Goal: Task Accomplishment & Management: Complete application form

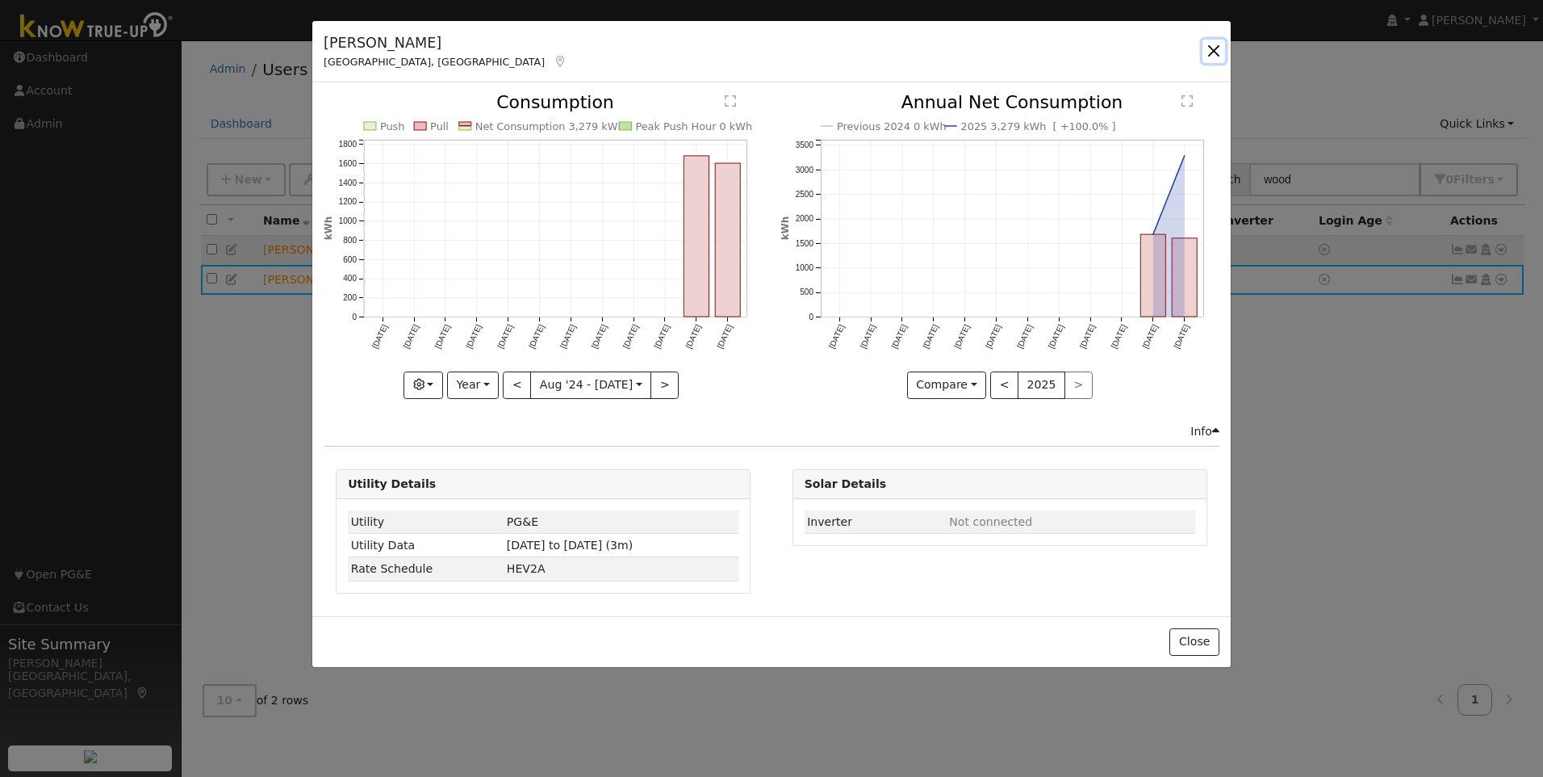
click at [1214, 50] on button "button" at bounding box center [1214, 51] width 23 height 23
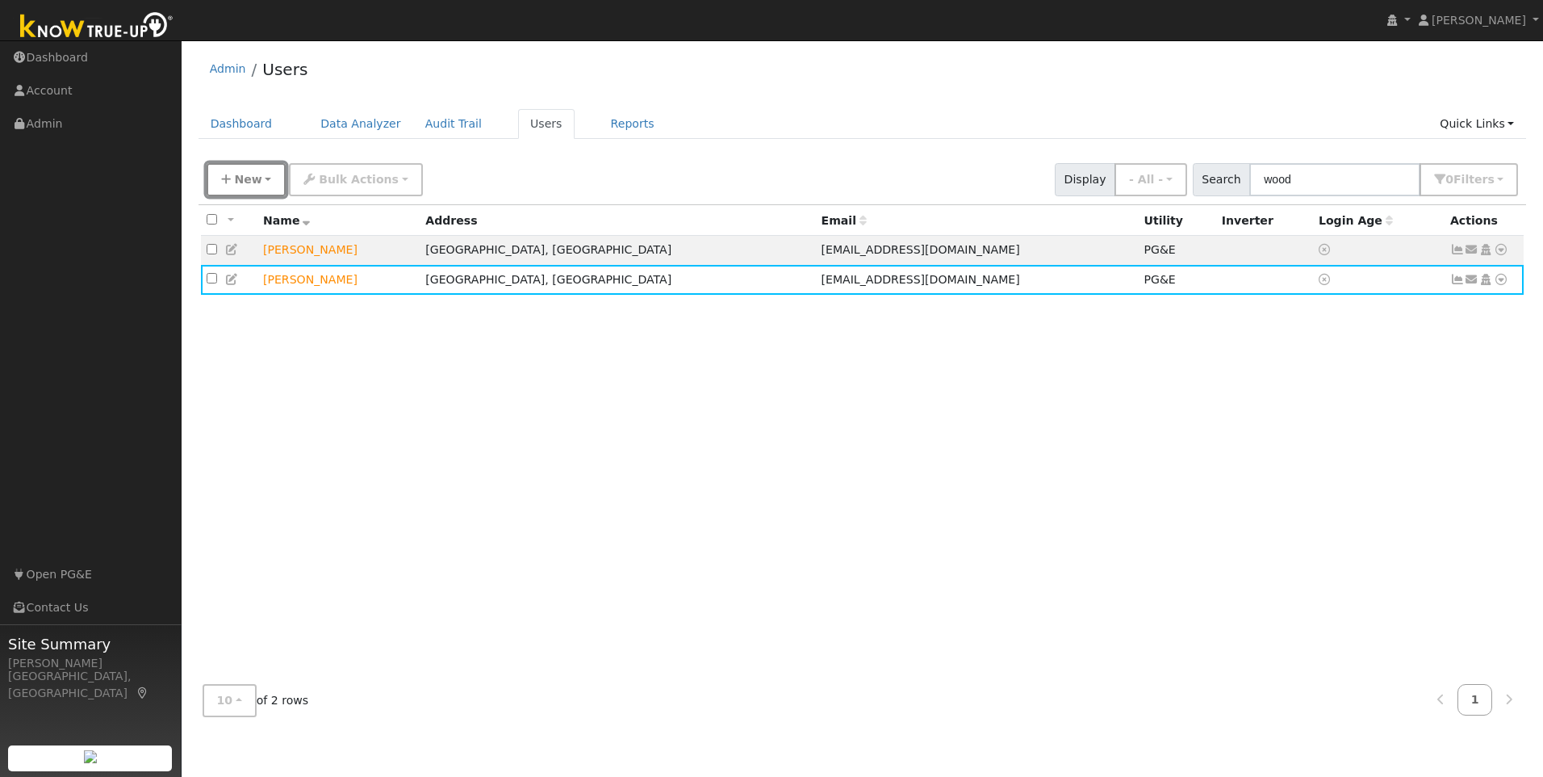
click at [229, 179] on icon "button" at bounding box center [226, 179] width 10 height 11
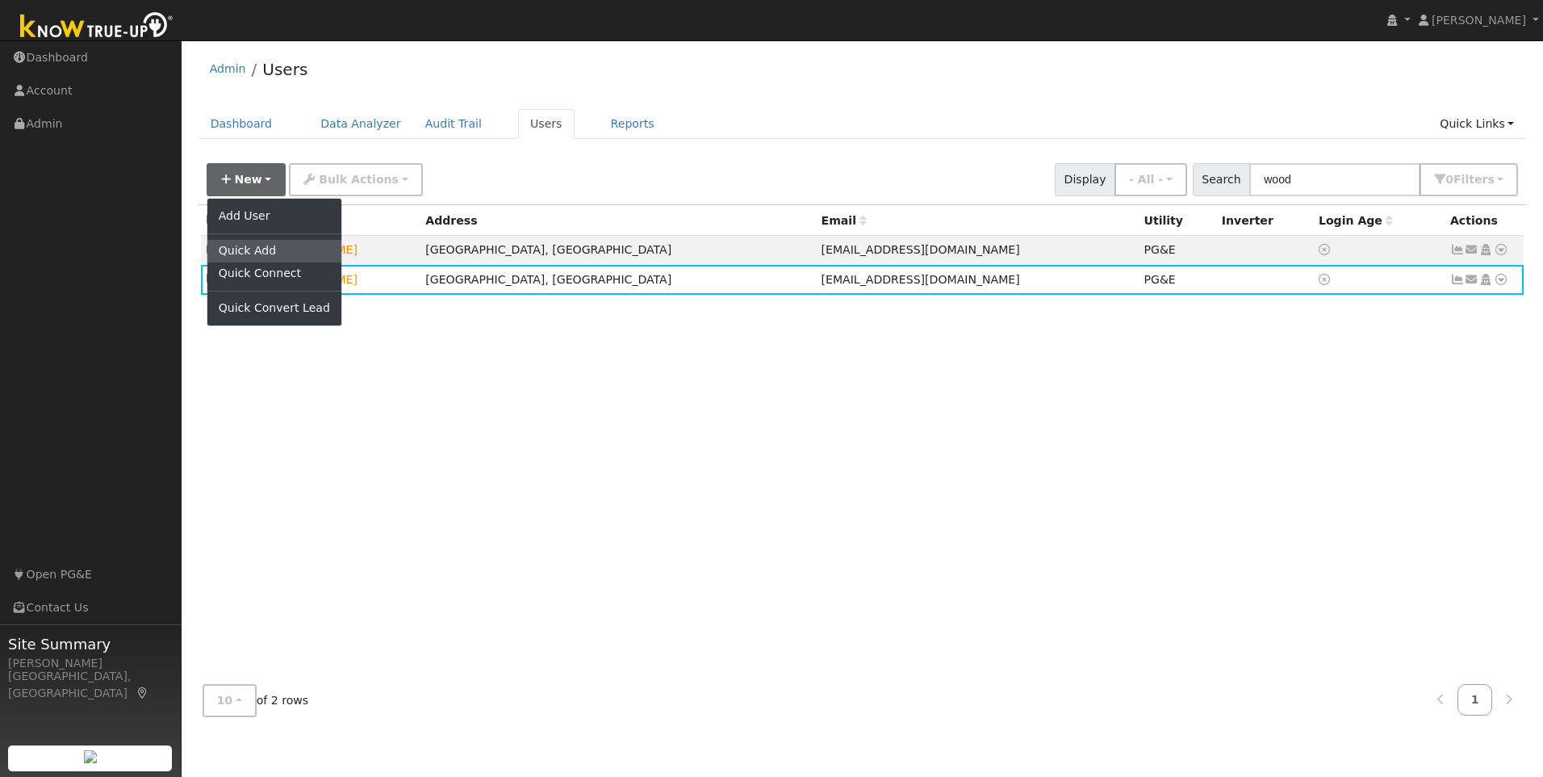
click at [259, 250] on link "Quick Add" at bounding box center [274, 251] width 134 height 23
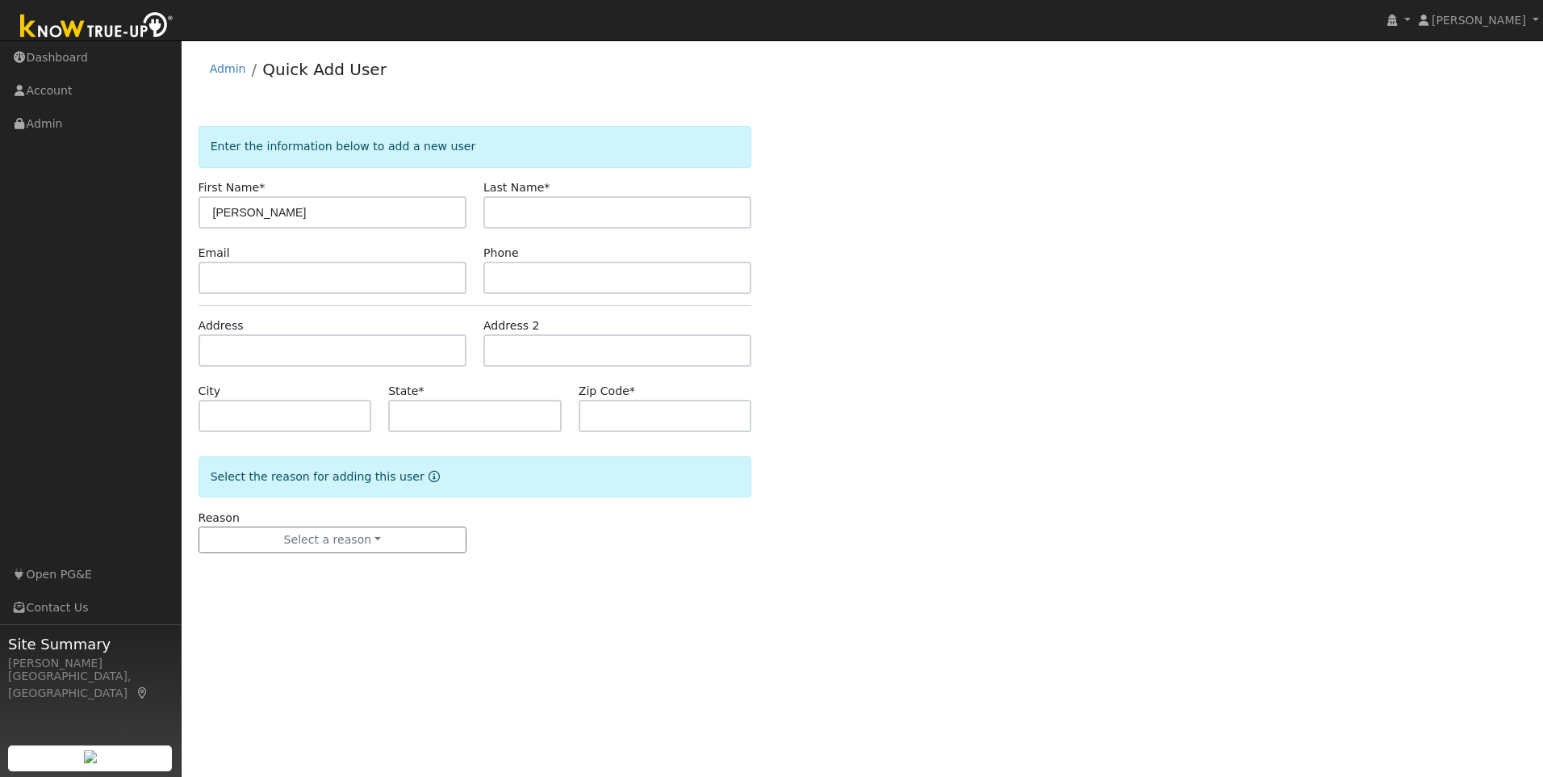
drag, startPoint x: 342, startPoint y: 220, endPoint x: 237, endPoint y: 220, distance: 105.8
click at [237, 220] on input "Paul Mason" at bounding box center [333, 212] width 268 height 32
type input "Paul"
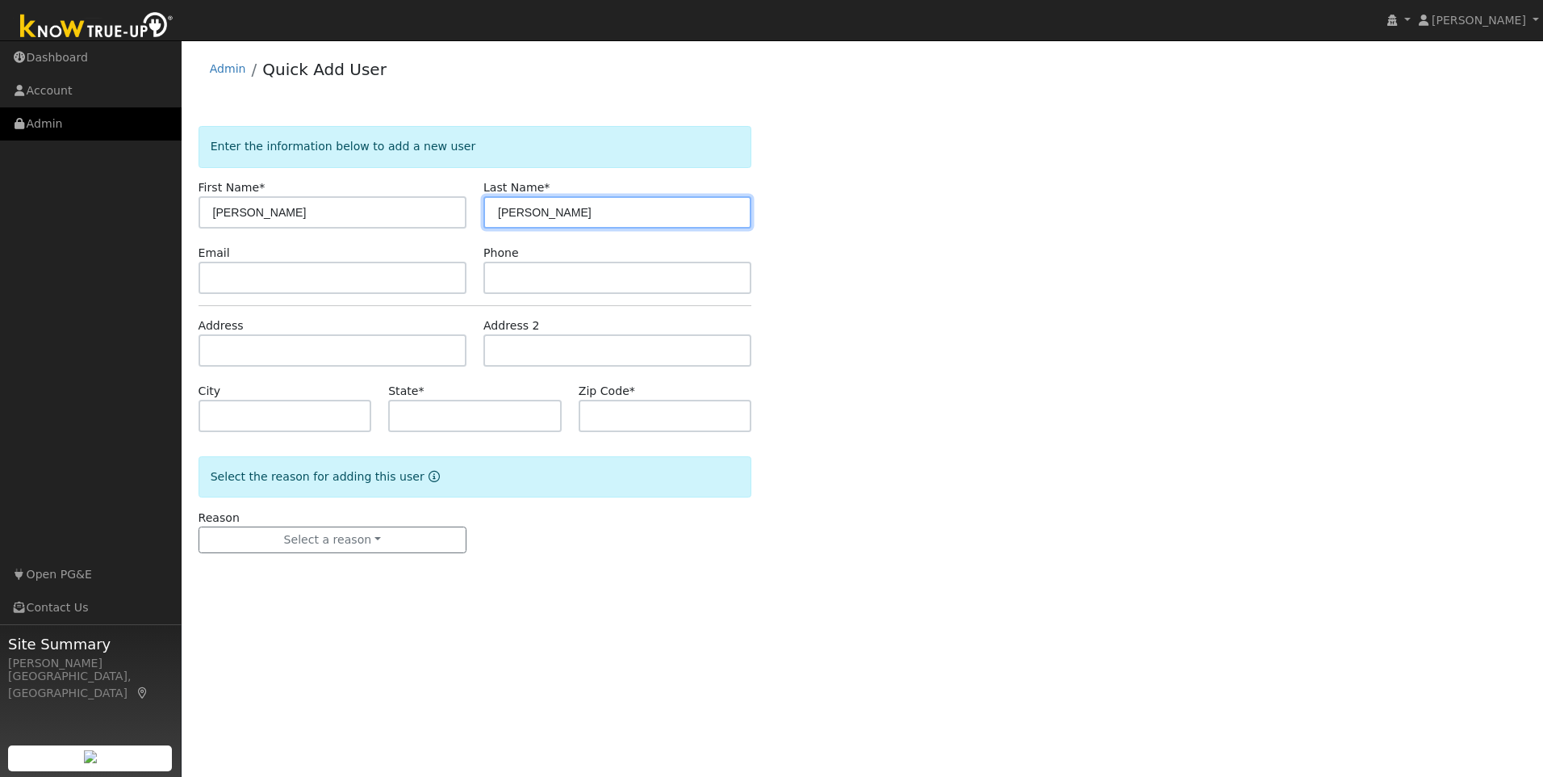
type input "Mason"
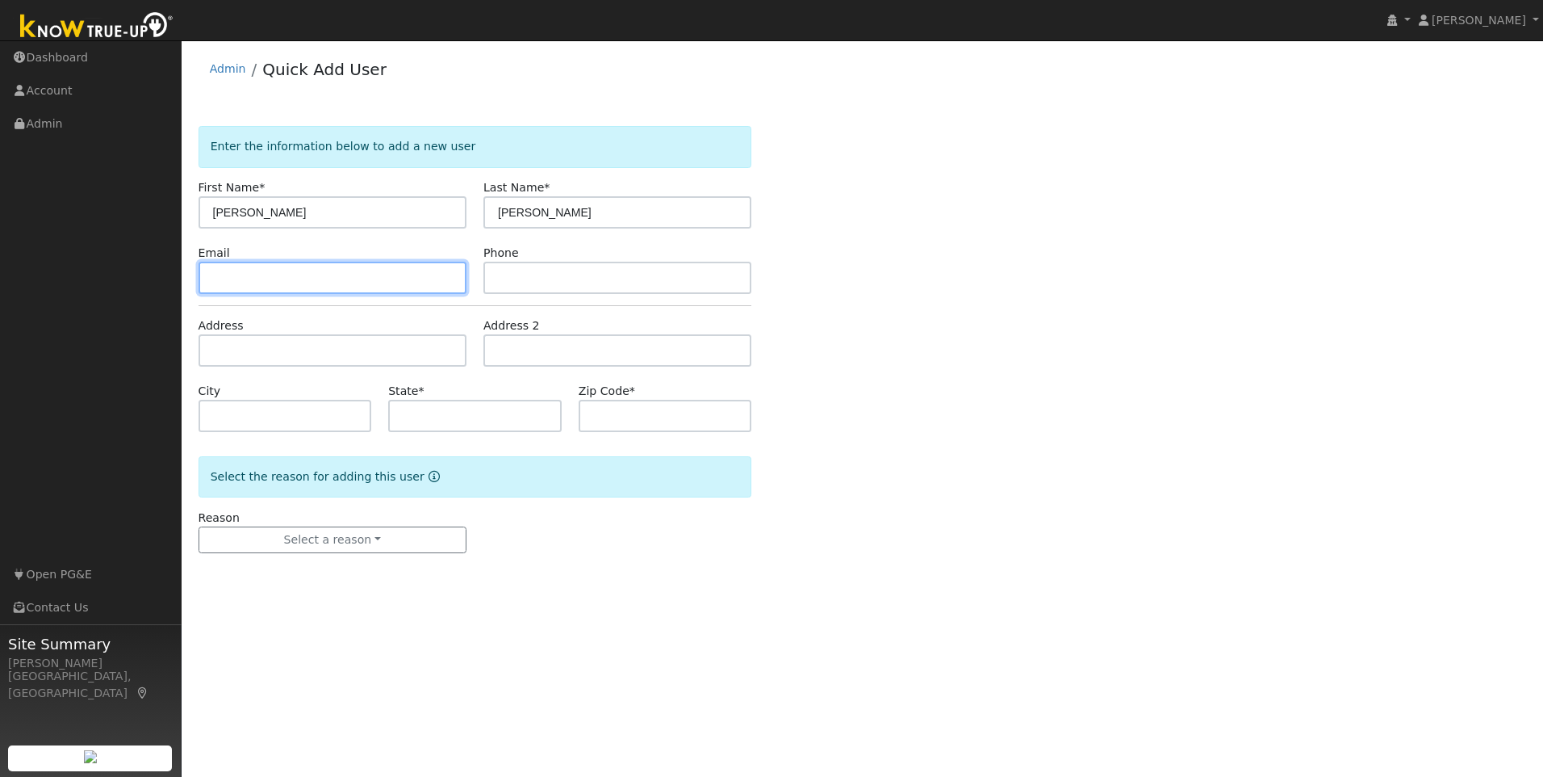
click at [320, 275] on input "text" at bounding box center [333, 278] width 268 height 32
paste input "blamethewhales@gmail.com"
type input "blamethewhales@gmail.com"
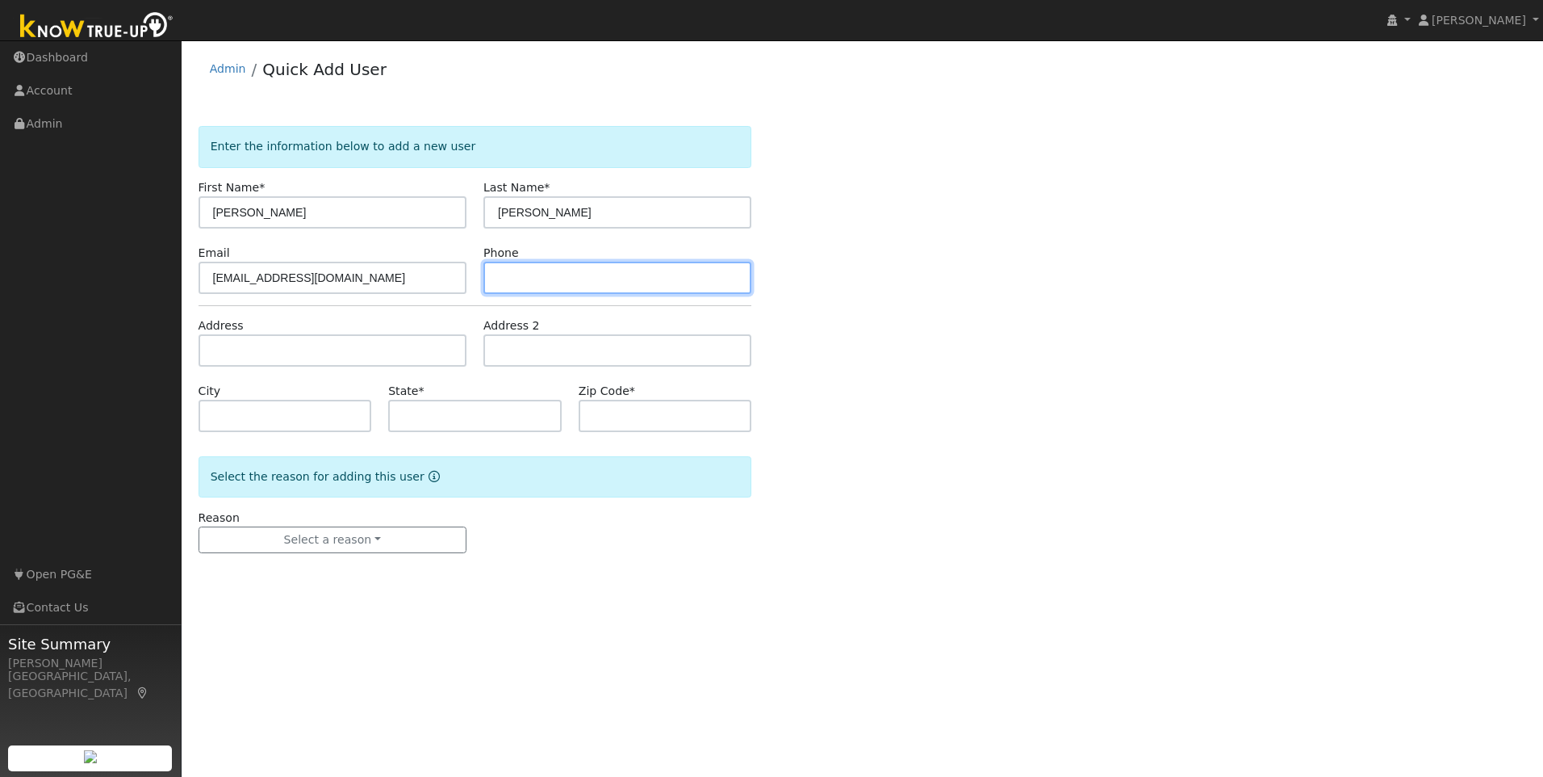
click at [578, 282] on input "text" at bounding box center [618, 278] width 268 height 32
paste input "916-214-1382"
type input "916-214-1382"
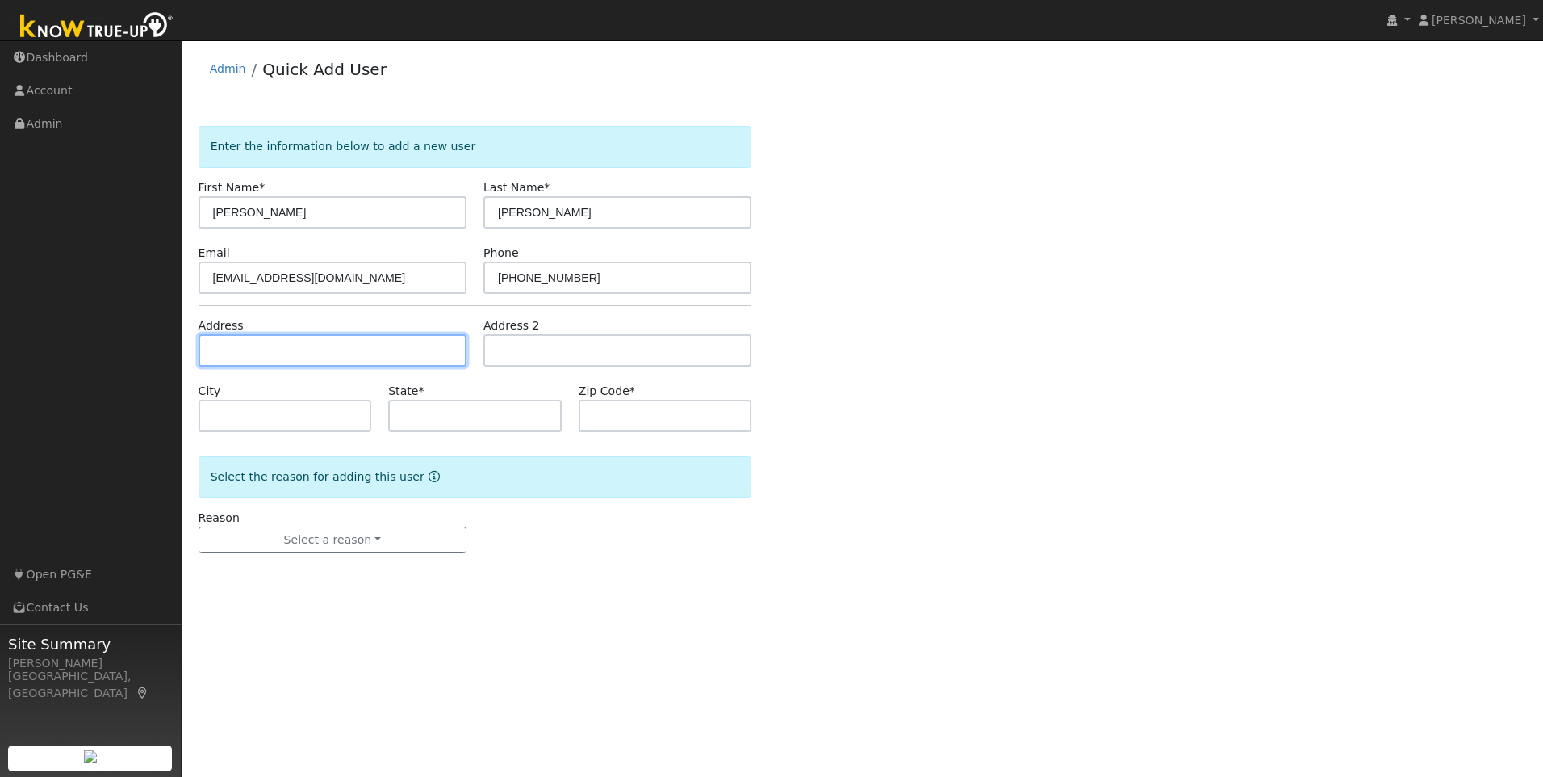
click at [357, 350] on input "text" at bounding box center [333, 350] width 268 height 32
paste input "3093 Lassen St"
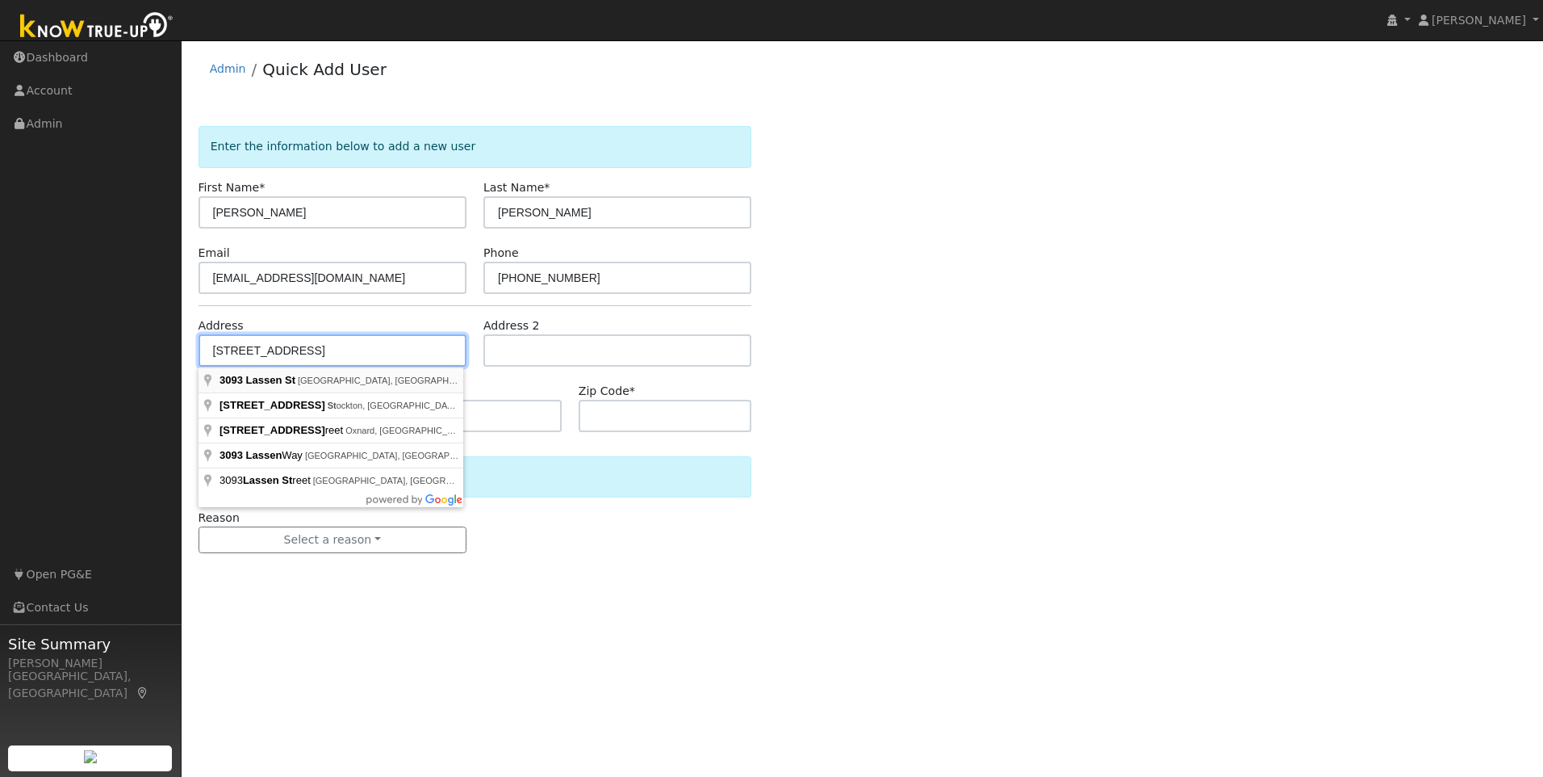
type input "3093 Lassen Street"
type input "West Sacramento"
type input "CA"
type input "95691"
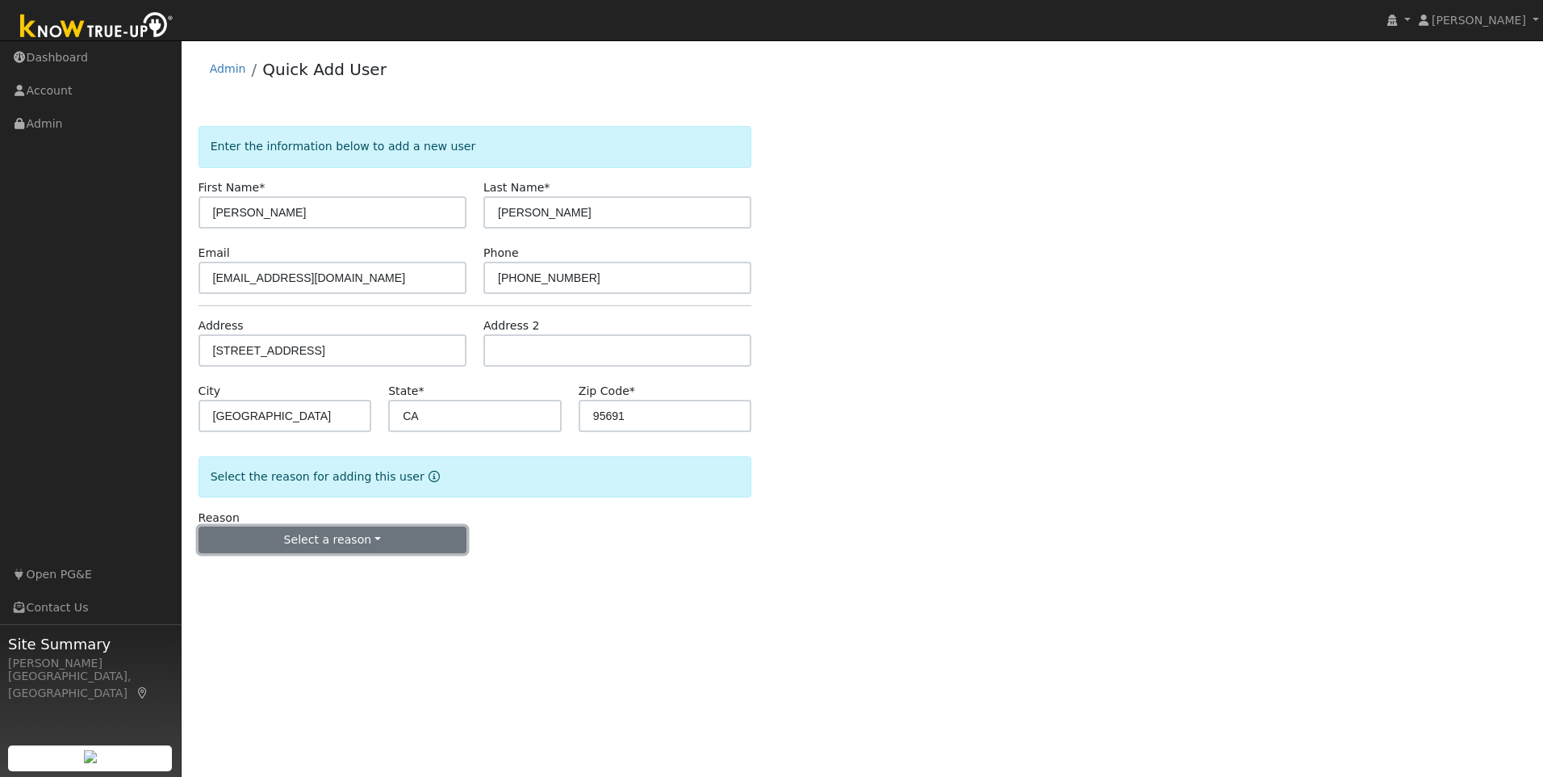
click at [345, 551] on button "Select a reason" at bounding box center [333, 539] width 268 height 27
click at [245, 575] on link "New lead" at bounding box center [288, 573] width 178 height 23
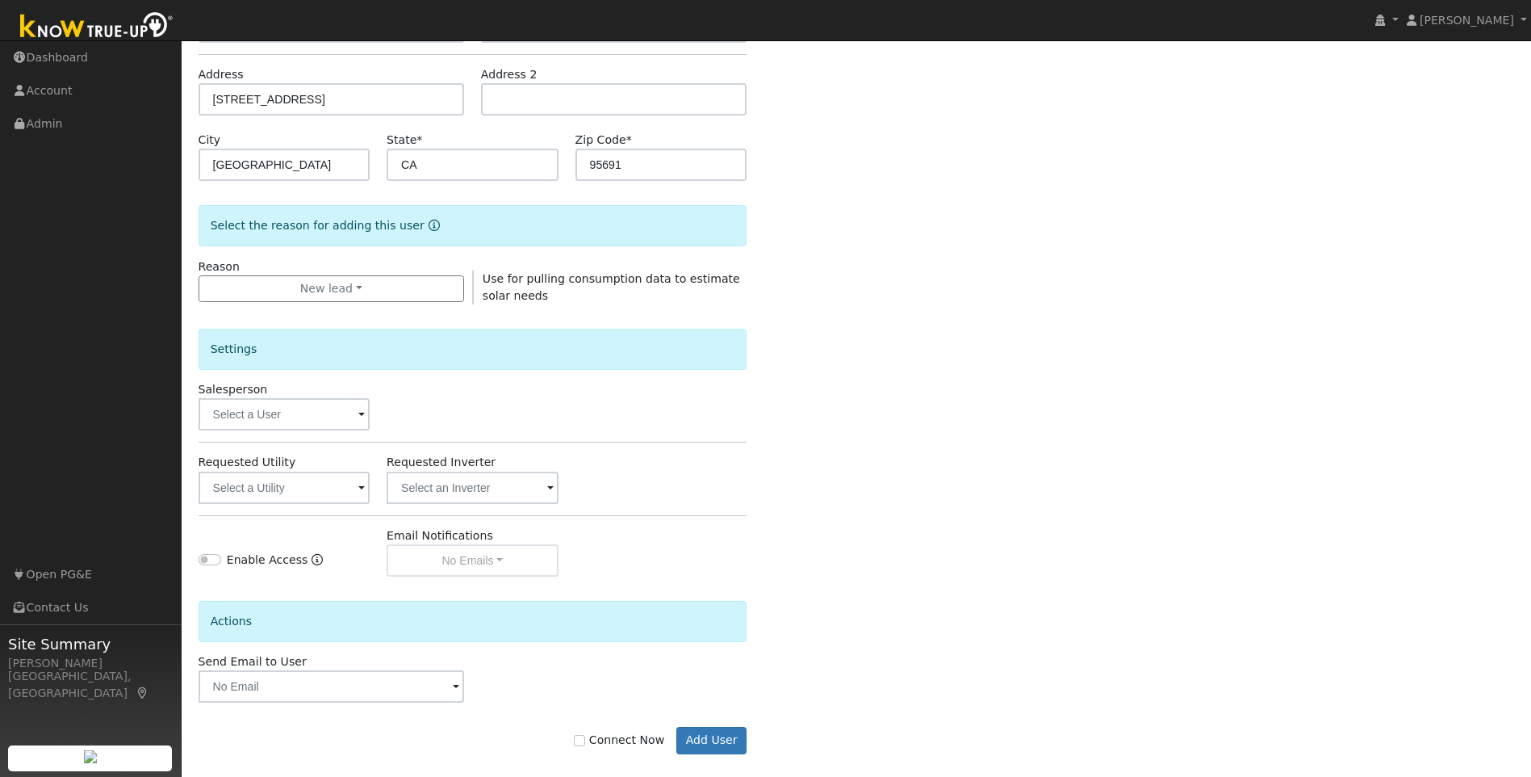
scroll to position [269, 0]
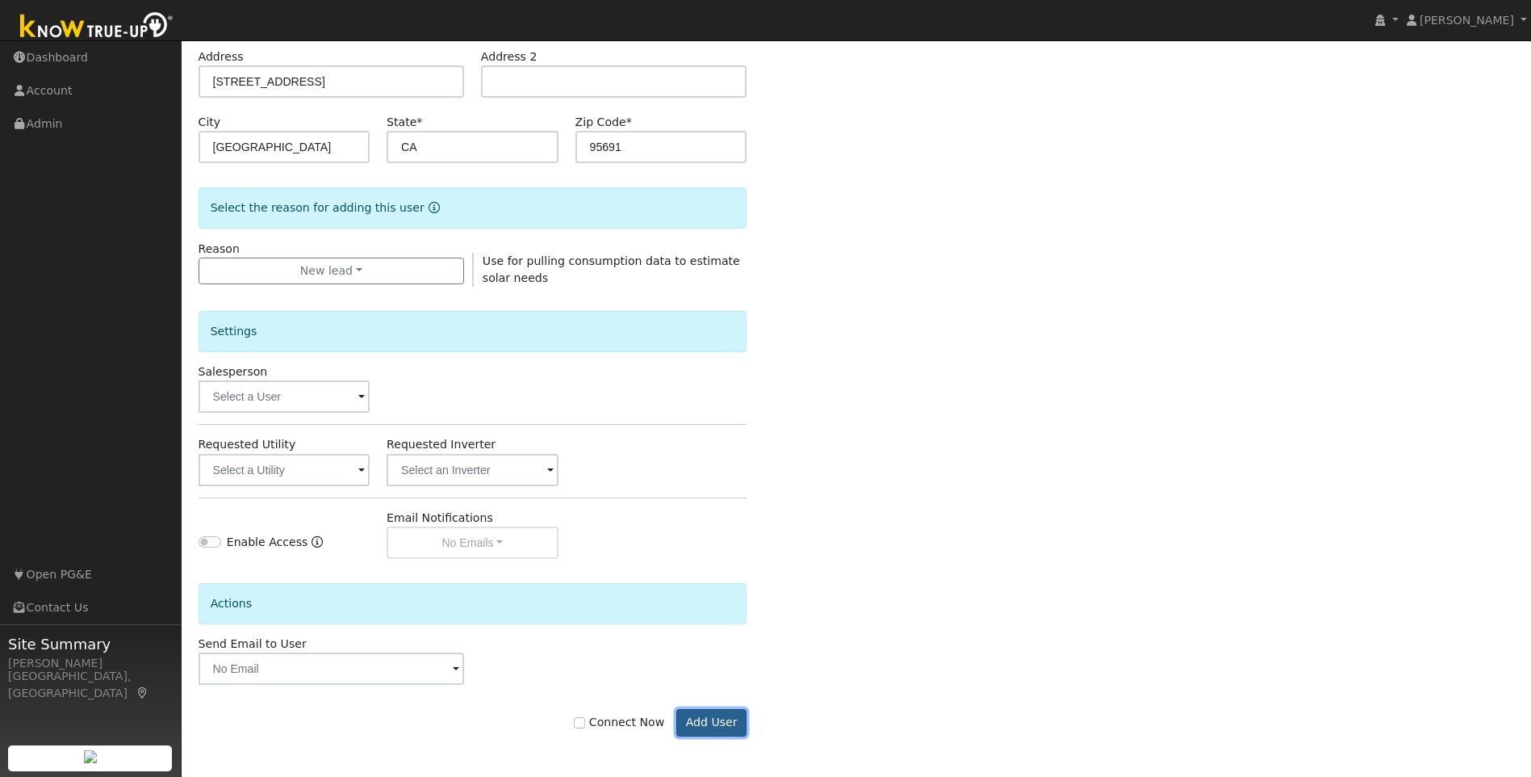
click at [708, 710] on button "Add User" at bounding box center [711, 722] width 70 height 27
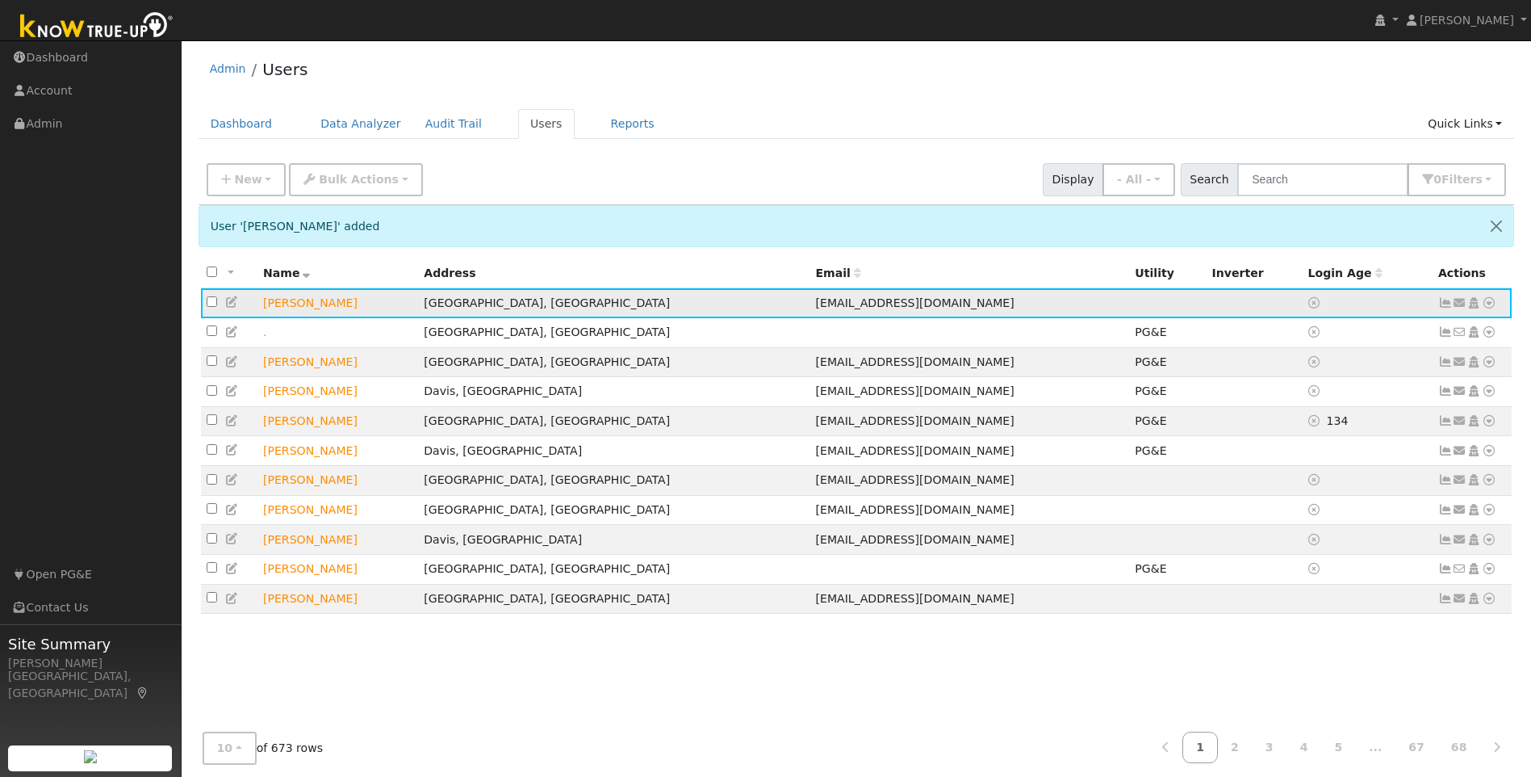
click at [1476, 305] on icon at bounding box center [1474, 302] width 15 height 11
